Goal: Task Accomplishment & Management: Manage account settings

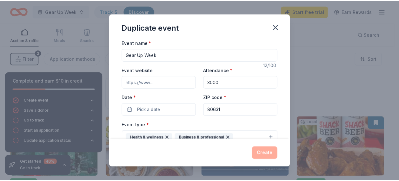
scroll to position [53, 0]
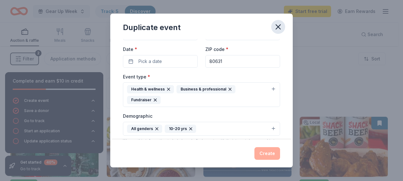
click at [278, 31] on icon "button" at bounding box center [278, 27] width 9 height 9
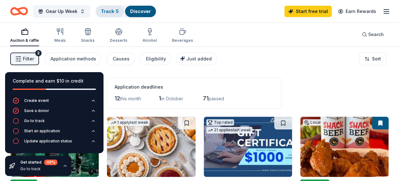
click at [117, 12] on link "Track · 5" at bounding box center [110, 11] width 18 height 5
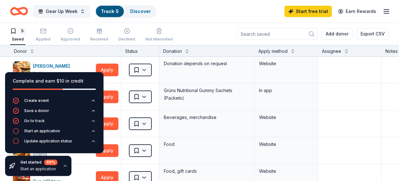
click at [217, 27] on div "5 Saved Applied Approved Received Declined Not interested Add donor Export CSV" at bounding box center [199, 34] width 378 height 22
click at [79, 81] on div "Complete and earn $10 in credit" at bounding box center [54, 81] width 83 height 8
click at [49, 83] on div "Complete and earn $10 in credit" at bounding box center [54, 81] width 83 height 8
click at [64, 167] on icon "button" at bounding box center [65, 166] width 3 height 1
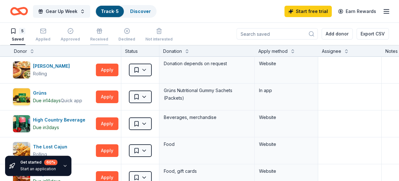
click at [92, 37] on div "Received" at bounding box center [99, 39] width 18 height 5
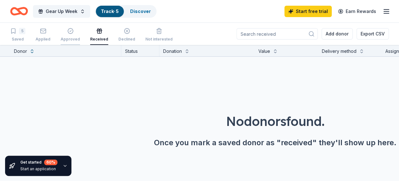
click at [73, 36] on div "Approved" at bounding box center [70, 35] width 19 height 14
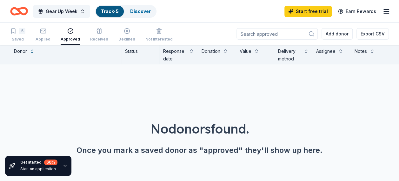
click at [51, 36] on div "5 Saved Applied Approved Received Declined Not interested" at bounding box center [91, 35] width 162 height 20
click at [46, 37] on div "Applied" at bounding box center [43, 39] width 15 height 5
